Goal: Information Seeking & Learning: Learn about a topic

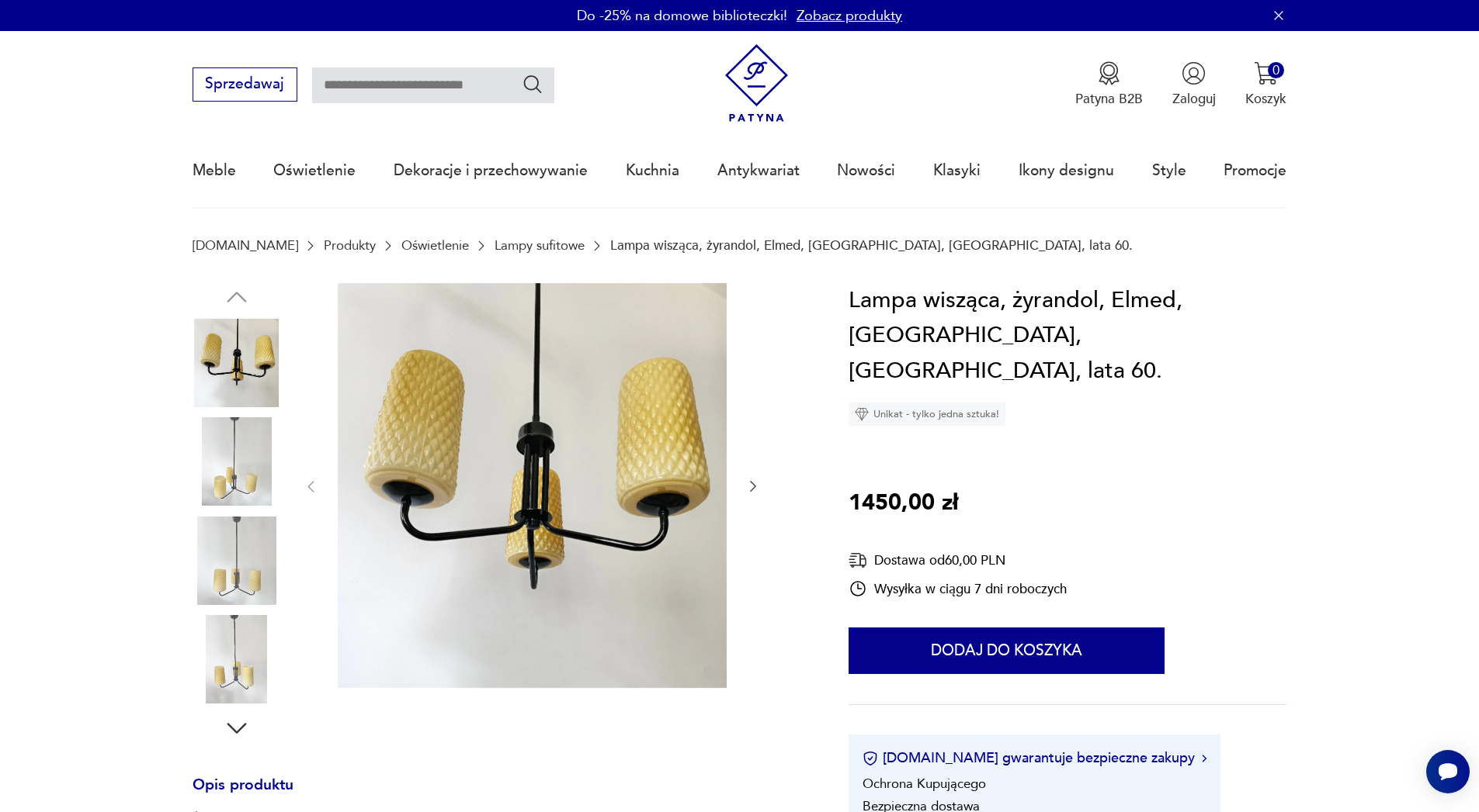
click at [567, 474] on img at bounding box center [532, 485] width 389 height 405
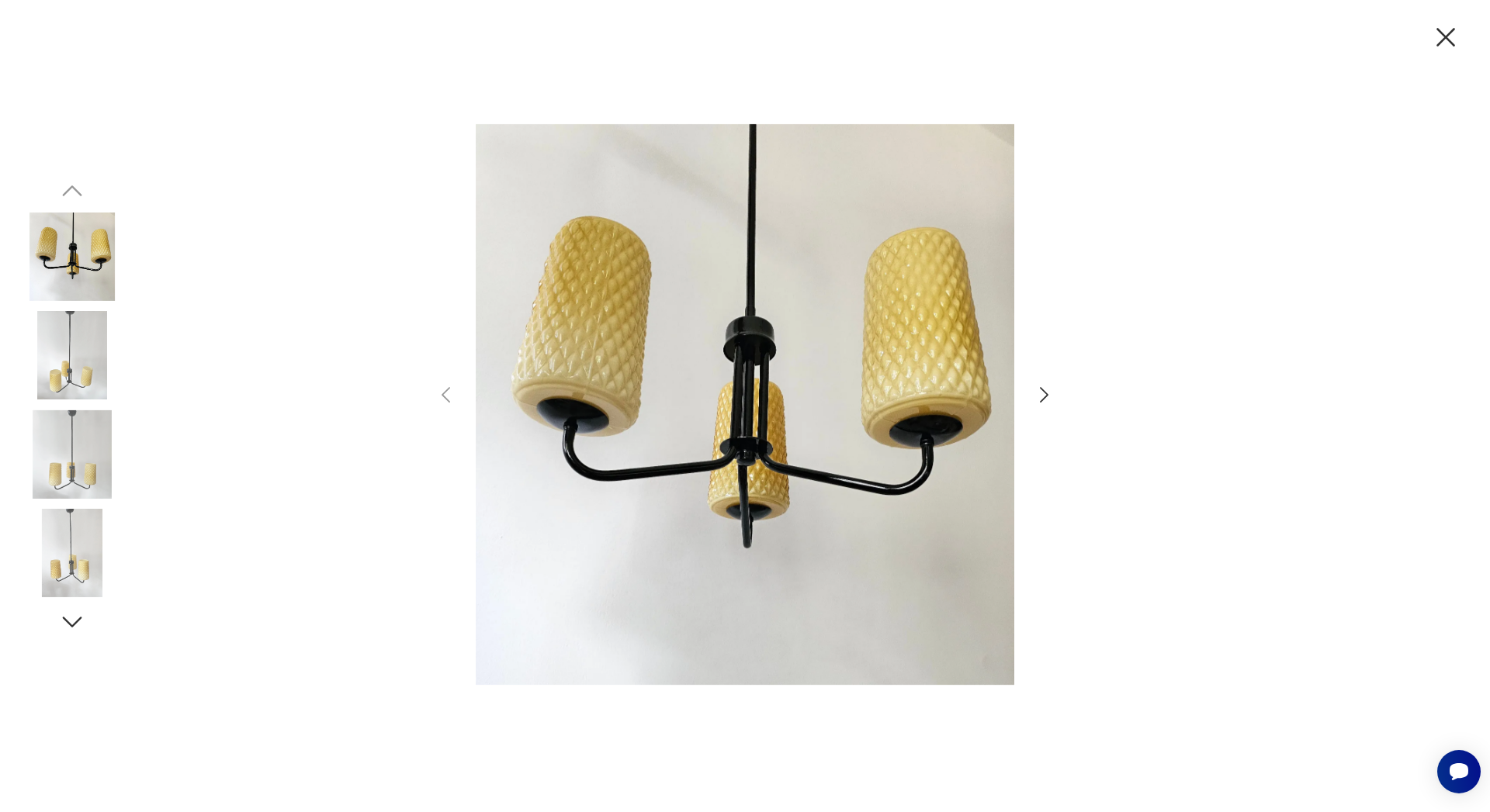
click at [1043, 394] on icon "button" at bounding box center [1044, 395] width 23 height 23
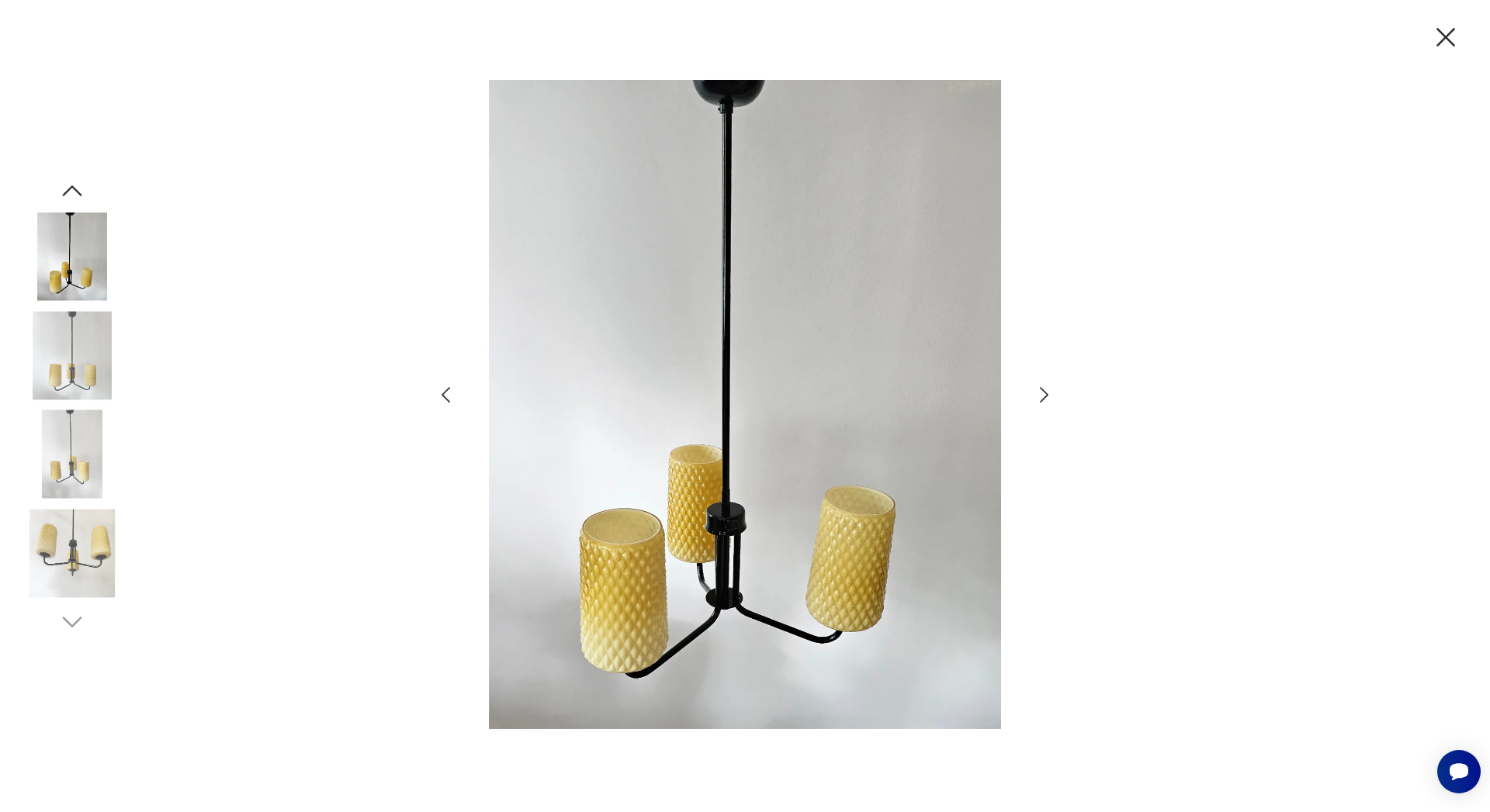
click at [1043, 394] on icon "button" at bounding box center [1044, 395] width 23 height 23
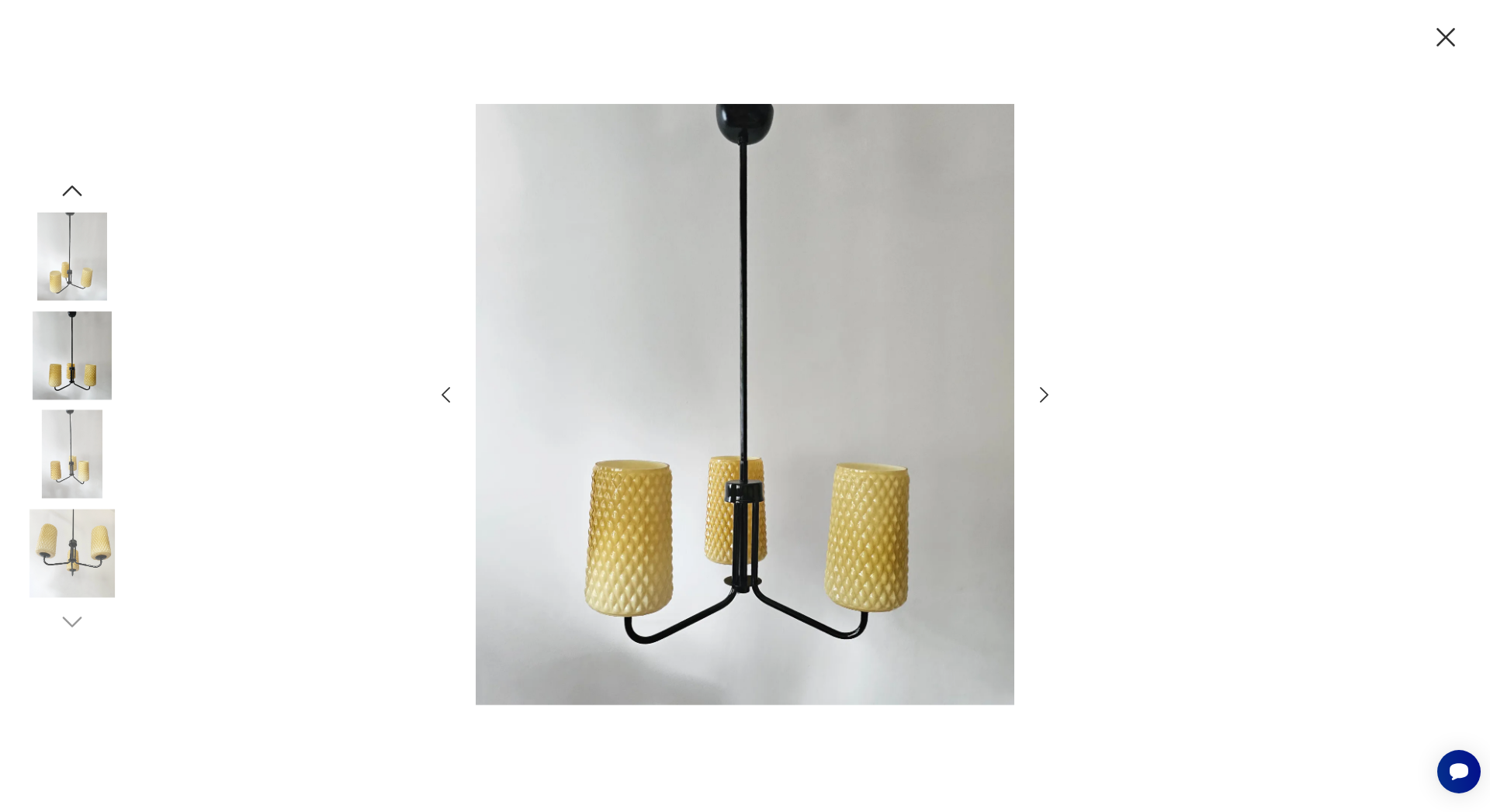
click at [1043, 394] on icon "button" at bounding box center [1044, 395] width 23 height 23
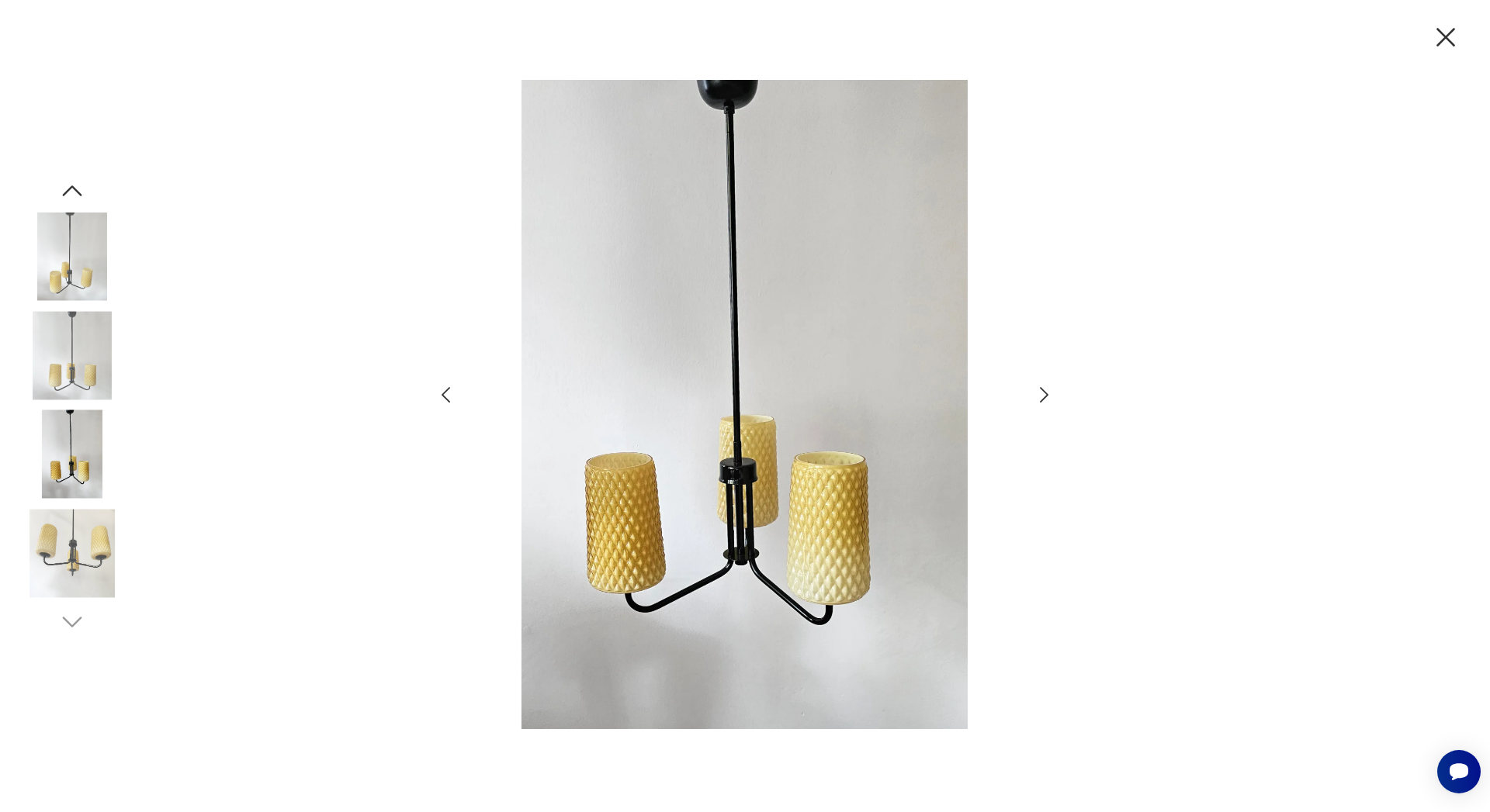
click at [1043, 394] on icon "button" at bounding box center [1044, 395] width 23 height 23
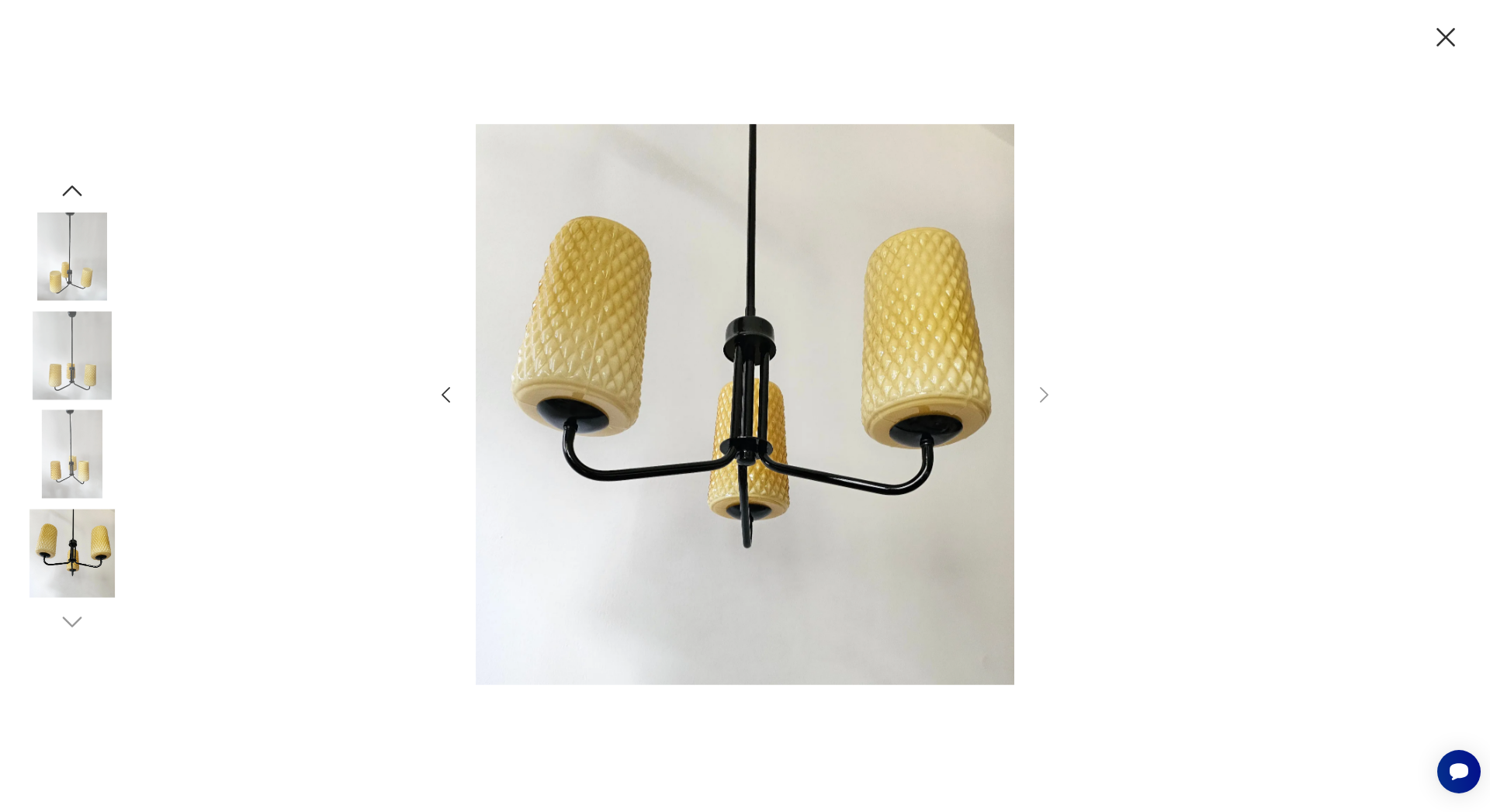
click at [1453, 34] on icon "button" at bounding box center [1446, 37] width 33 height 33
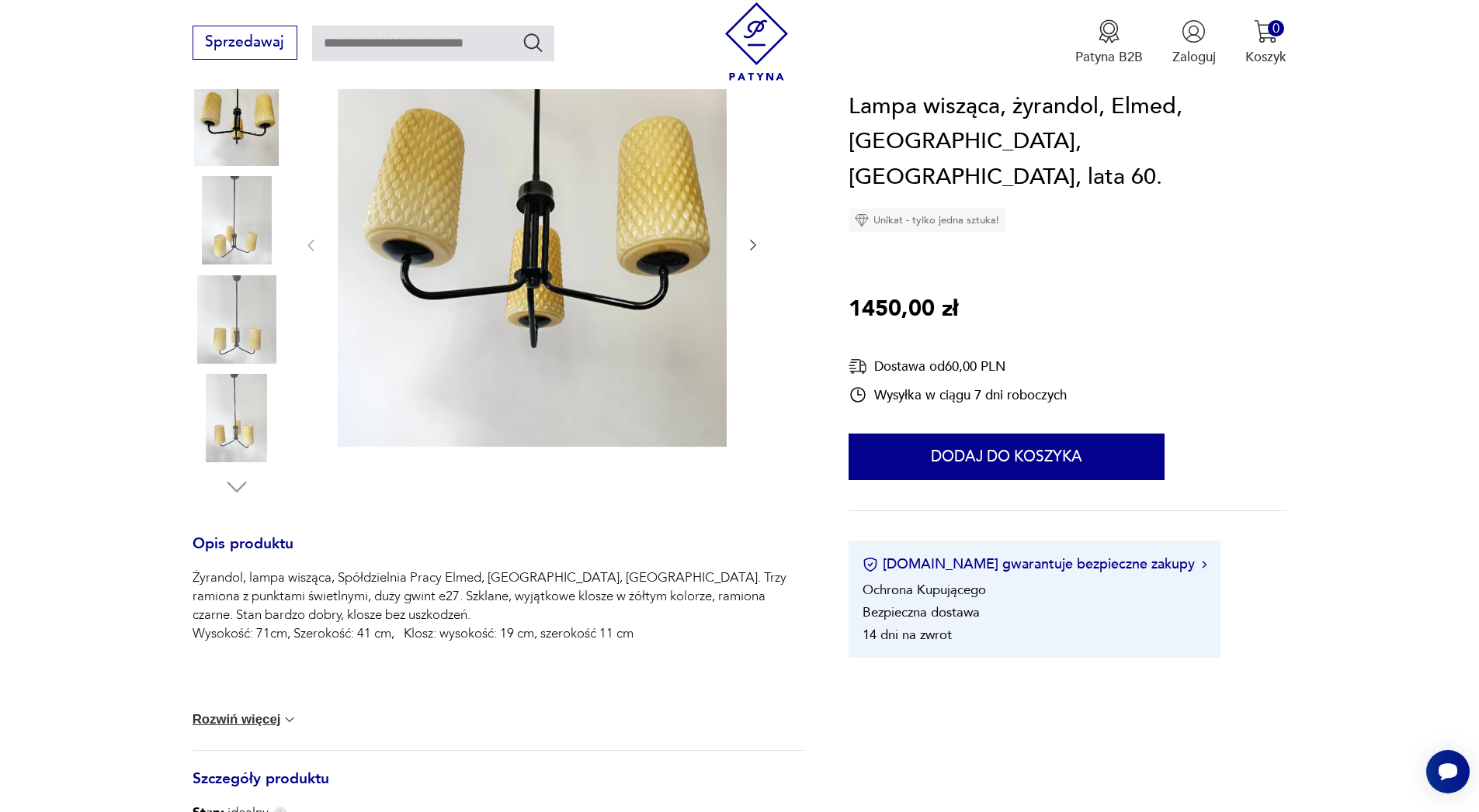
scroll to position [279, 0]
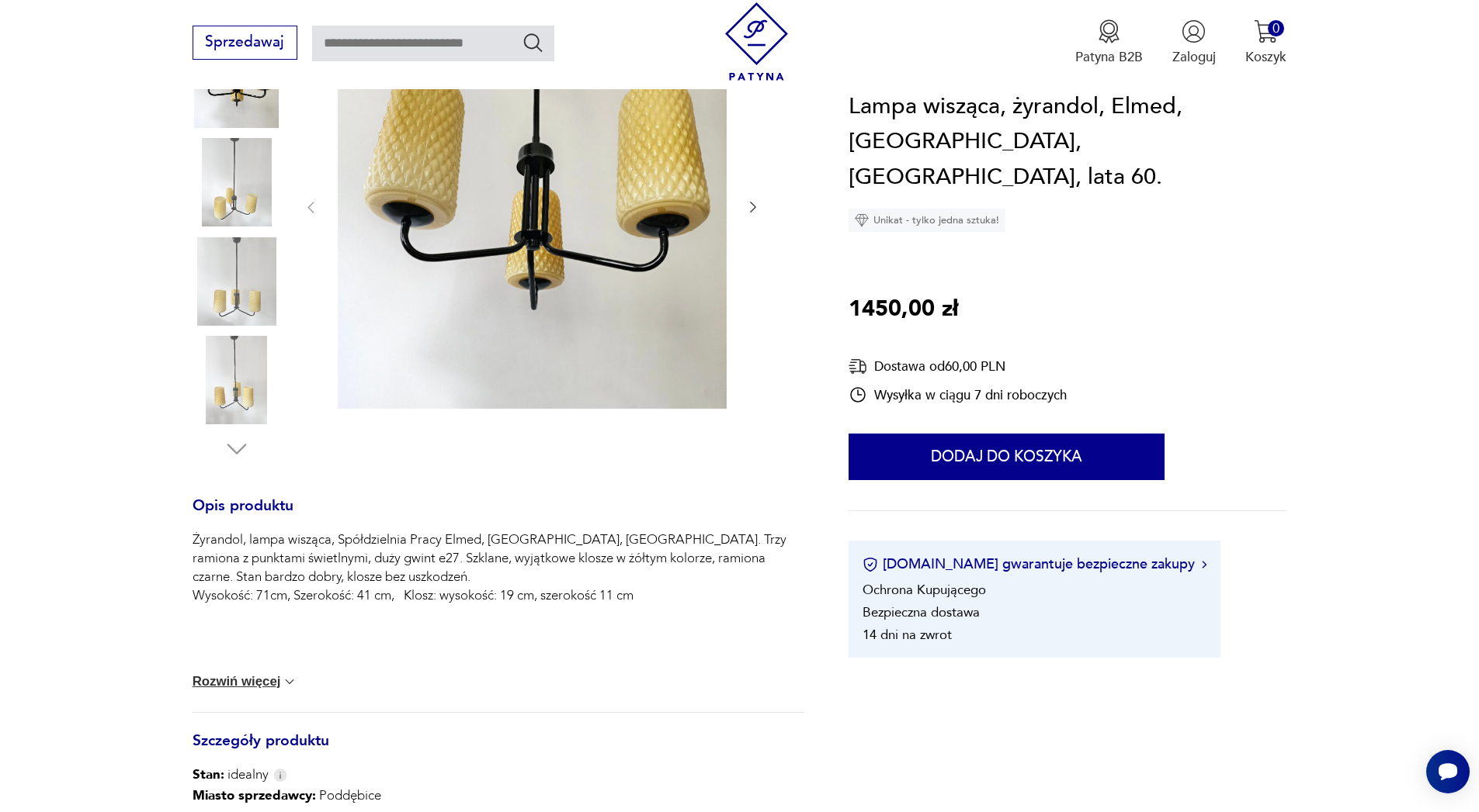
click at [262, 680] on button "Rozwiń więcej" at bounding box center [246, 682] width 106 height 15
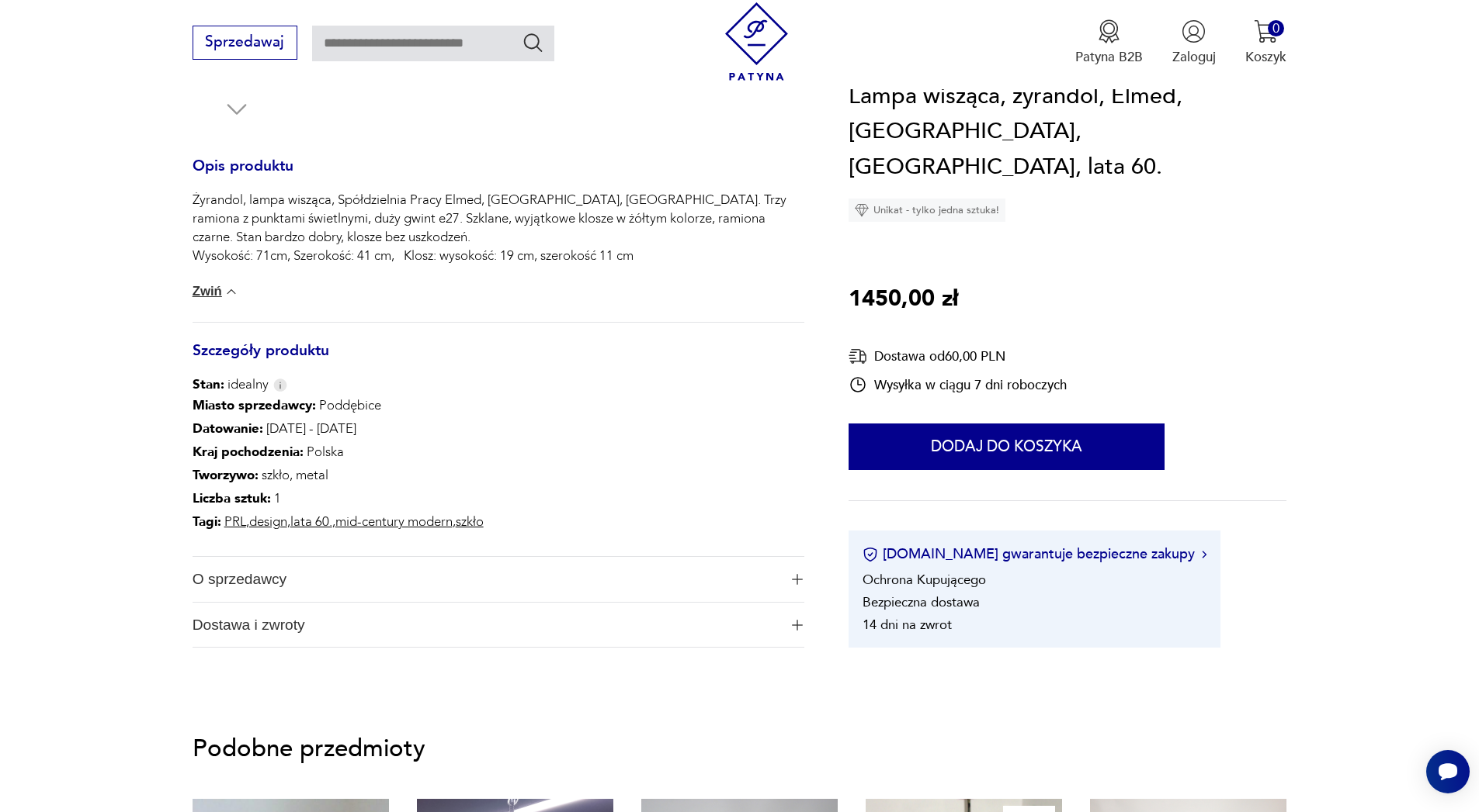
scroll to position [652, 0]
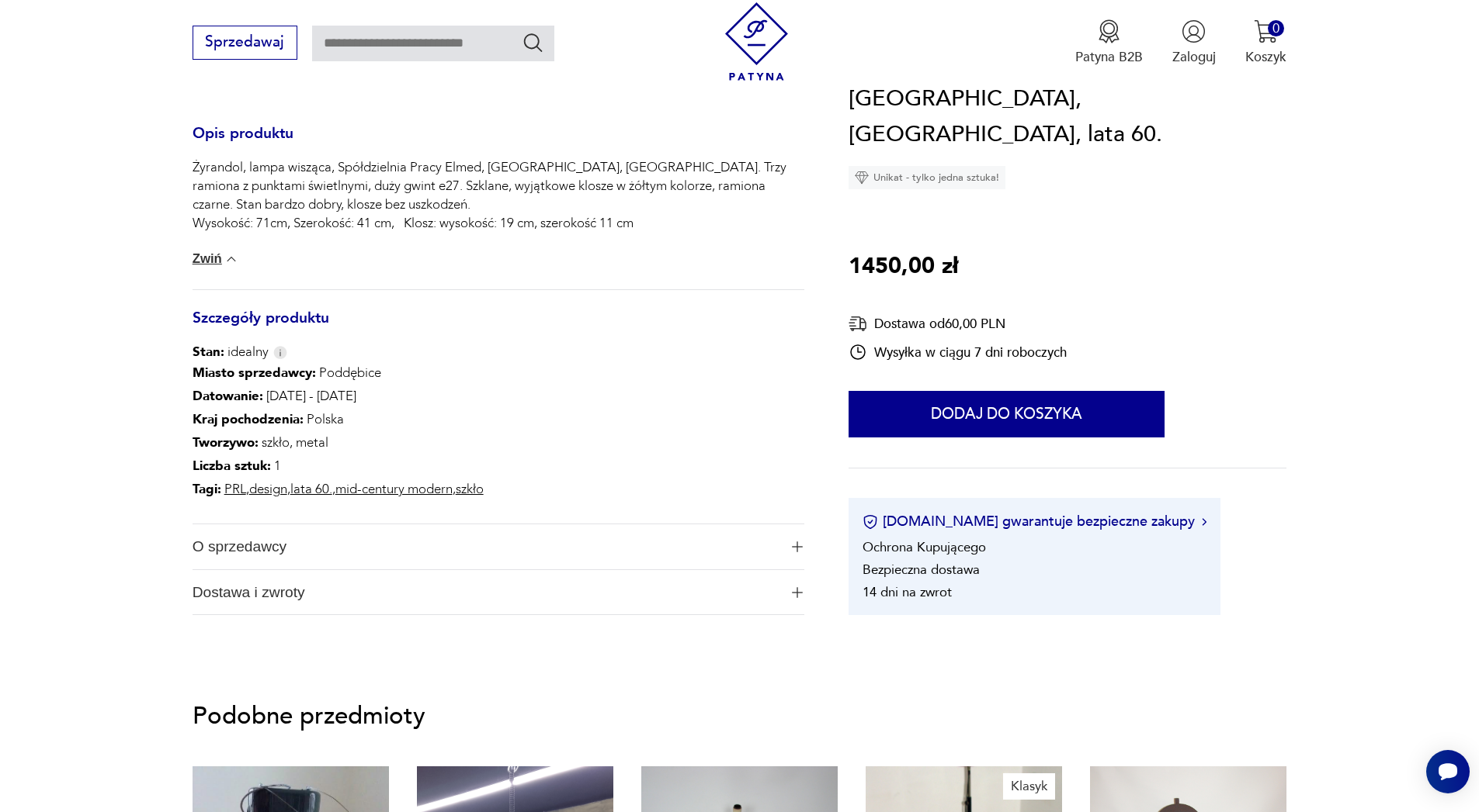
click at [798, 548] on img "button" at bounding box center [797, 547] width 11 height 11
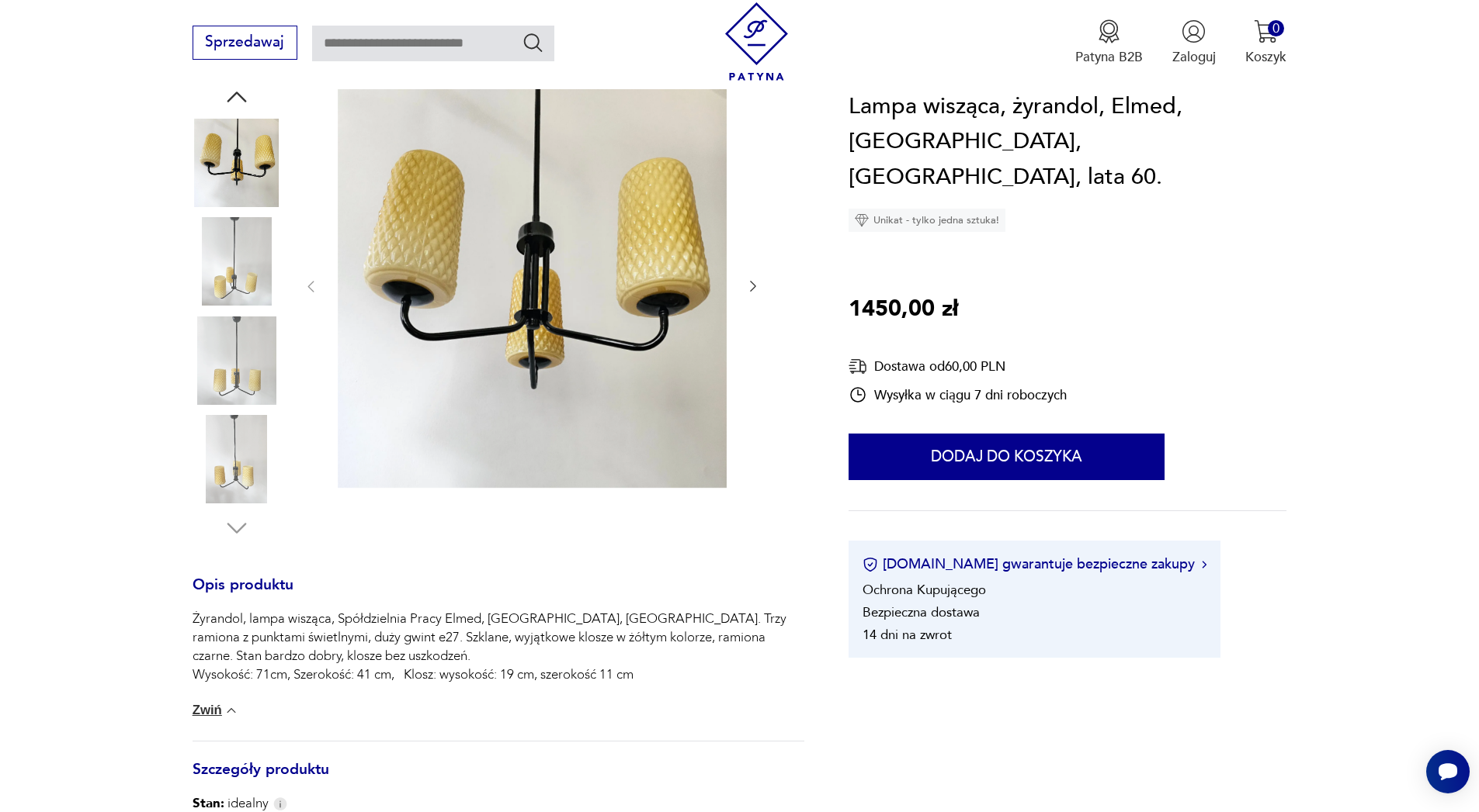
scroll to position [186, 0]
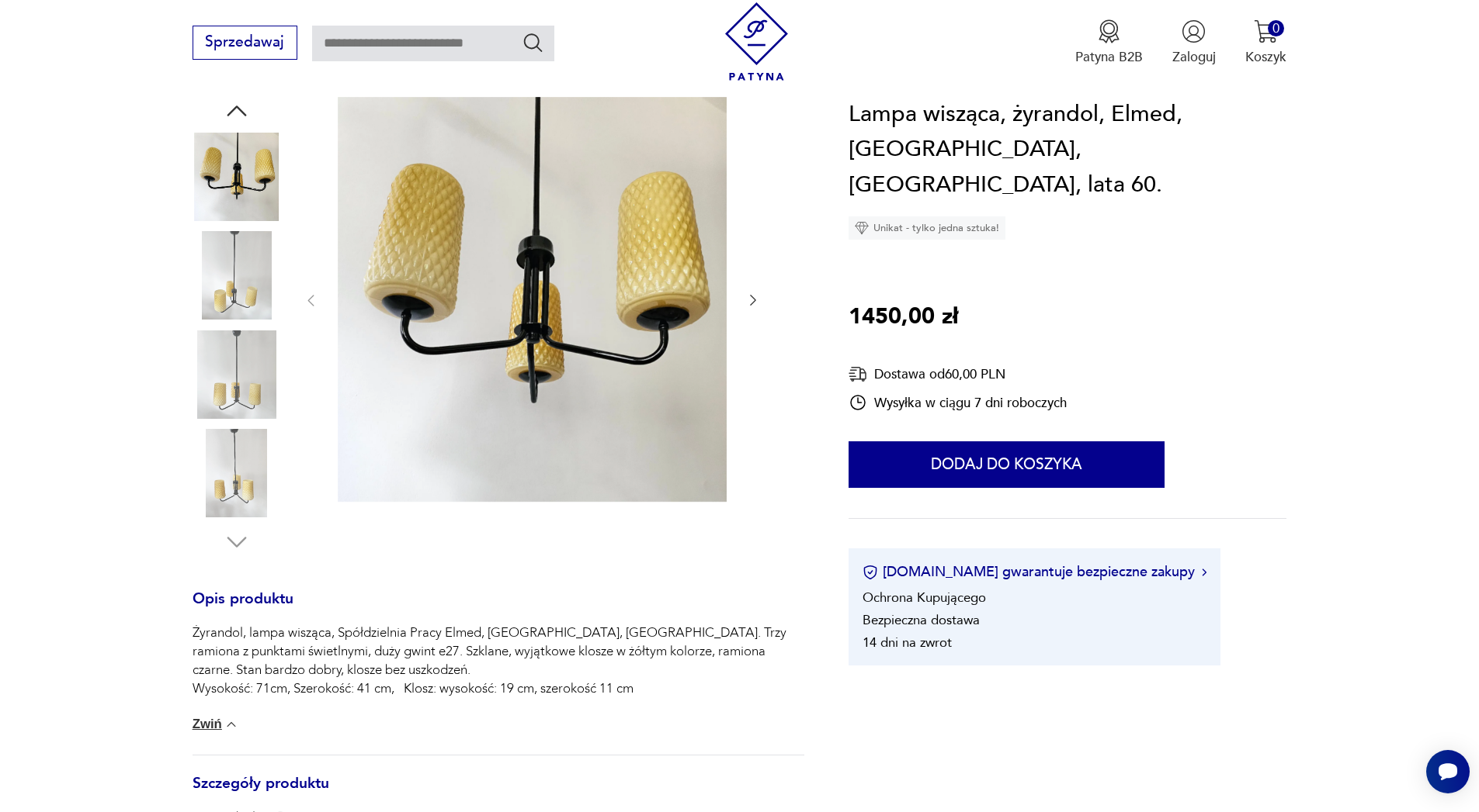
click at [241, 277] on img at bounding box center [236, 275] width 88 height 88
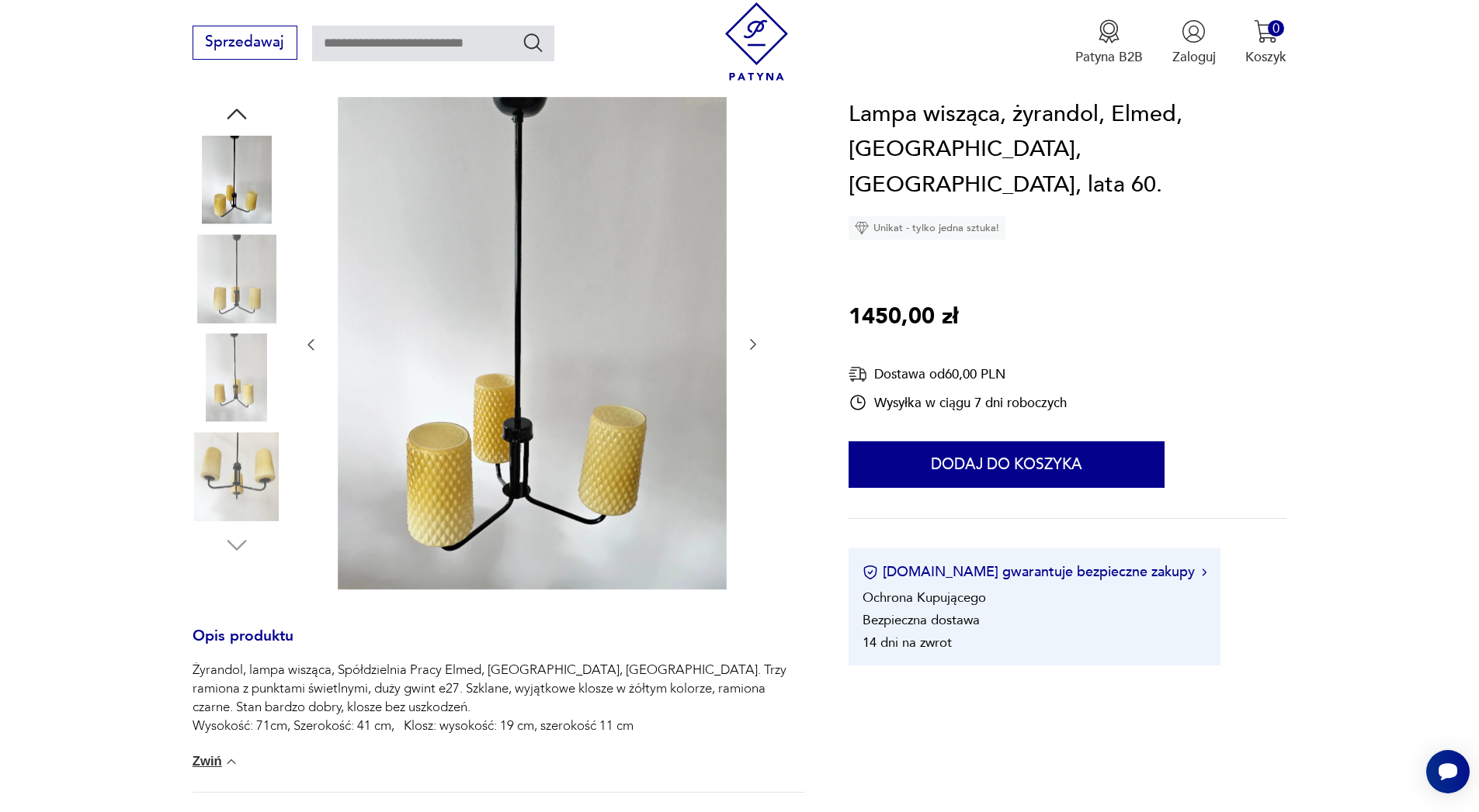
click at [482, 376] on img at bounding box center [532, 344] width 389 height 494
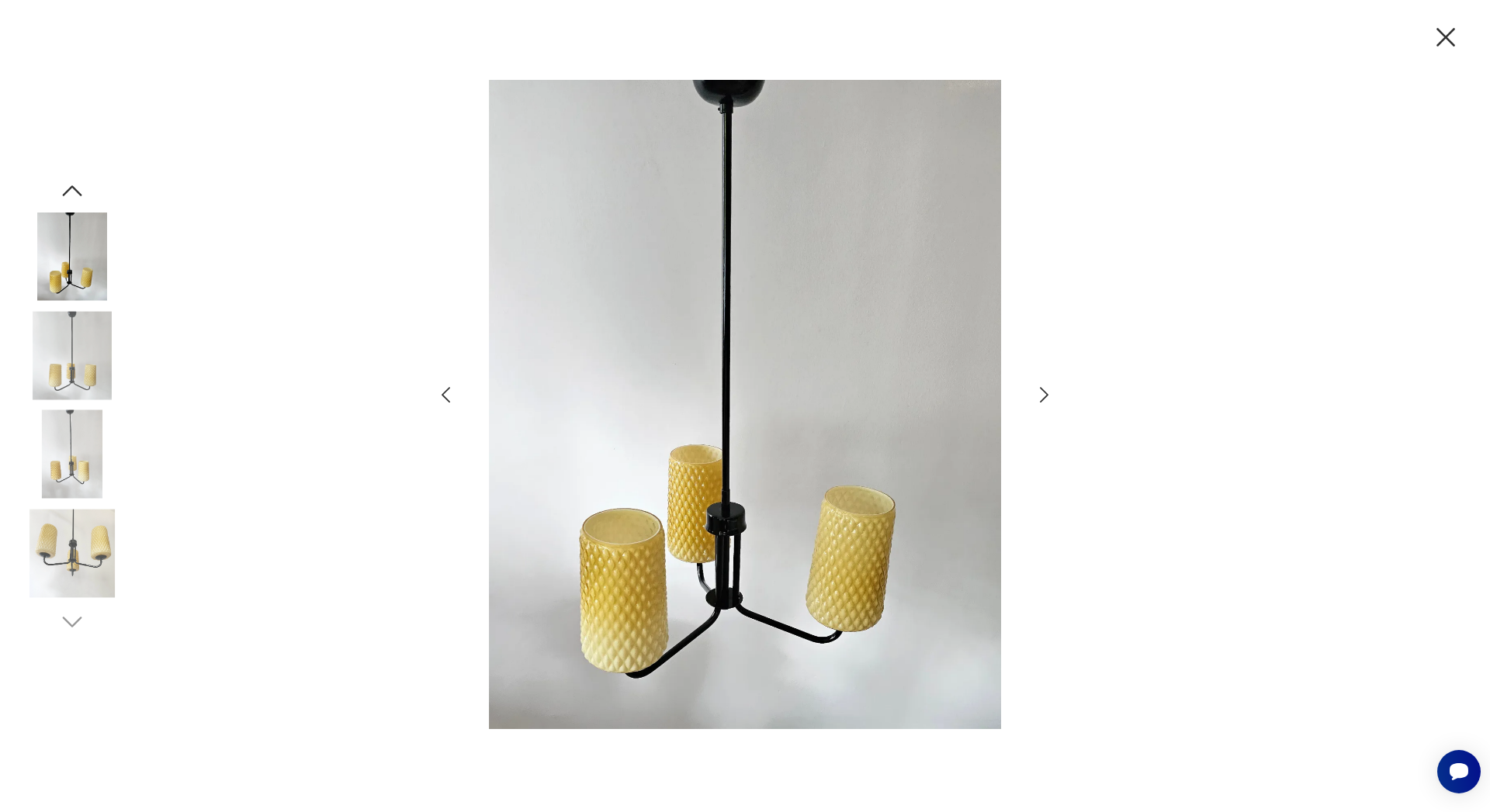
click at [1044, 396] on icon "button" at bounding box center [1044, 395] width 23 height 23
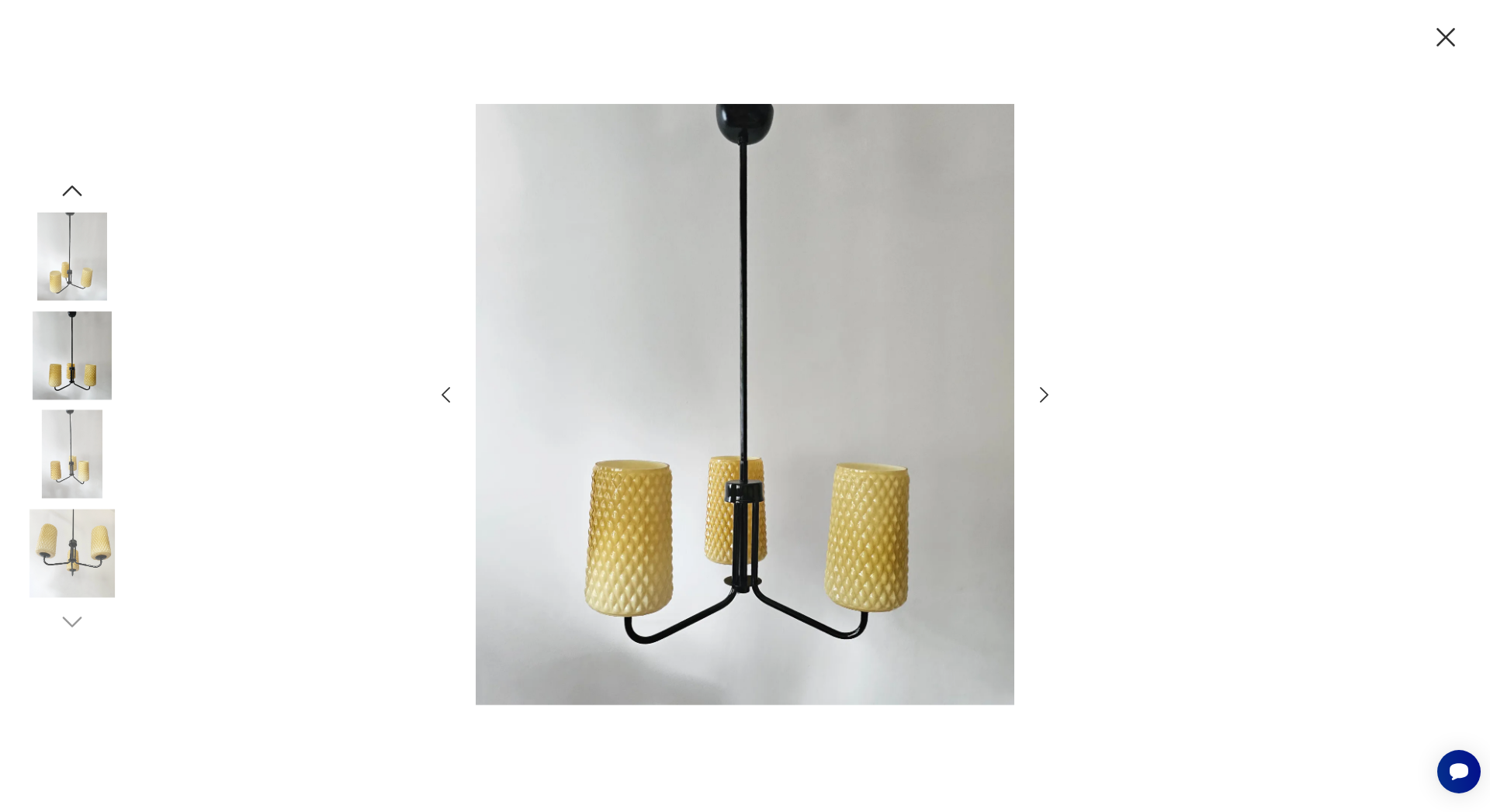
click at [1044, 396] on icon "button" at bounding box center [1044, 395] width 23 height 23
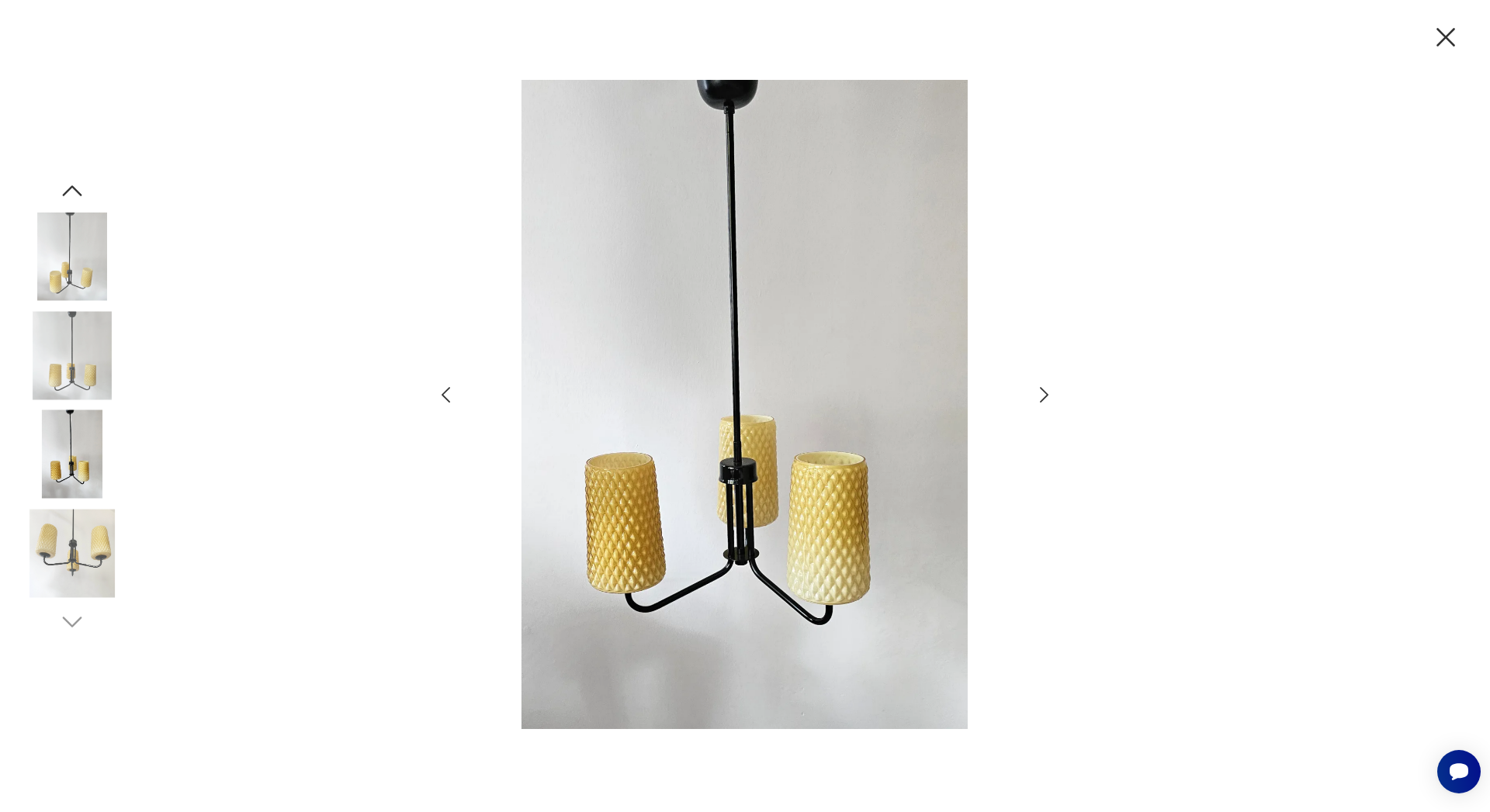
click at [1044, 396] on icon "button" at bounding box center [1044, 395] width 23 height 23
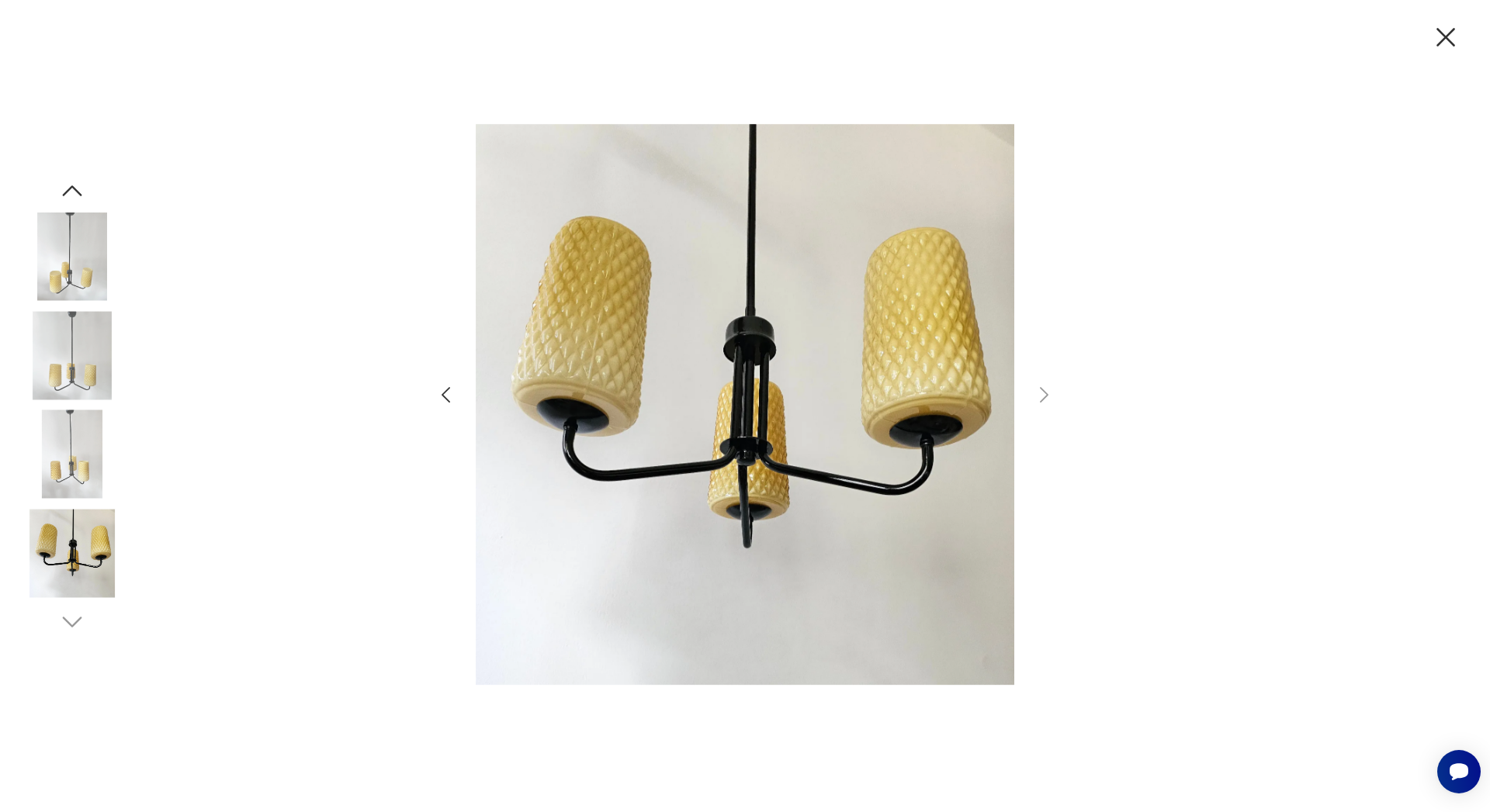
click at [1452, 38] on icon "button" at bounding box center [1446, 37] width 33 height 33
